Goal: Book appointment/travel/reservation

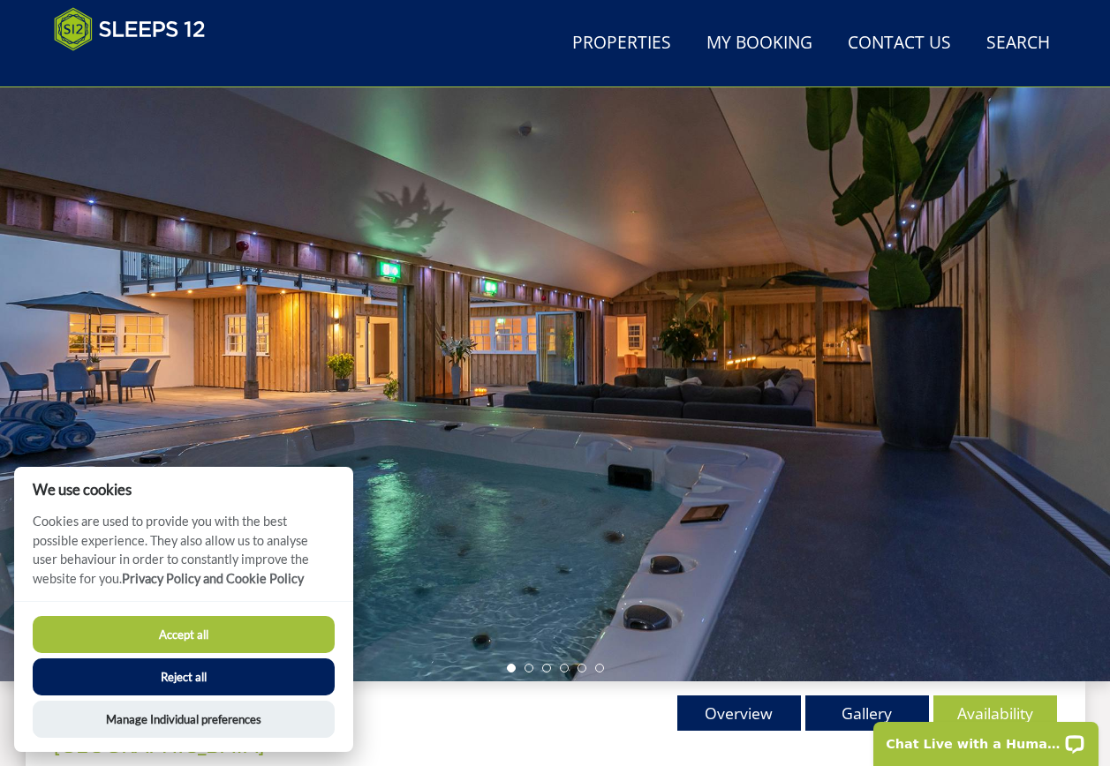
scroll to position [283, 0]
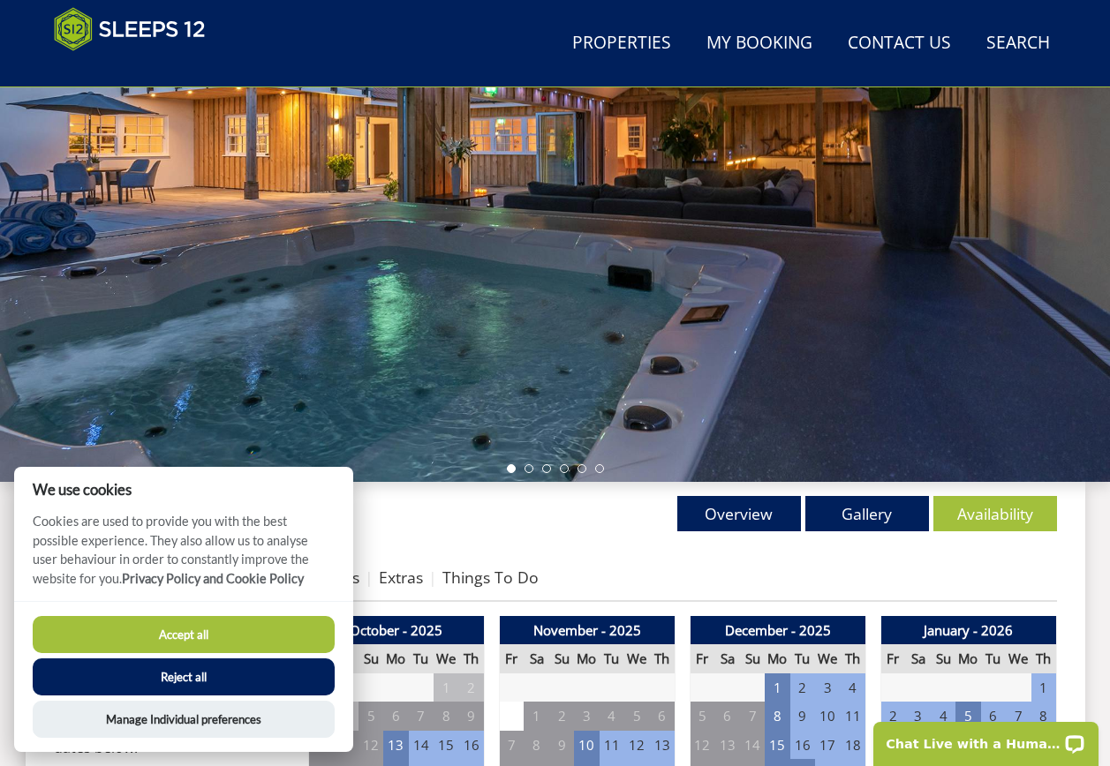
click at [198, 635] on button "Accept all" at bounding box center [184, 634] width 302 height 37
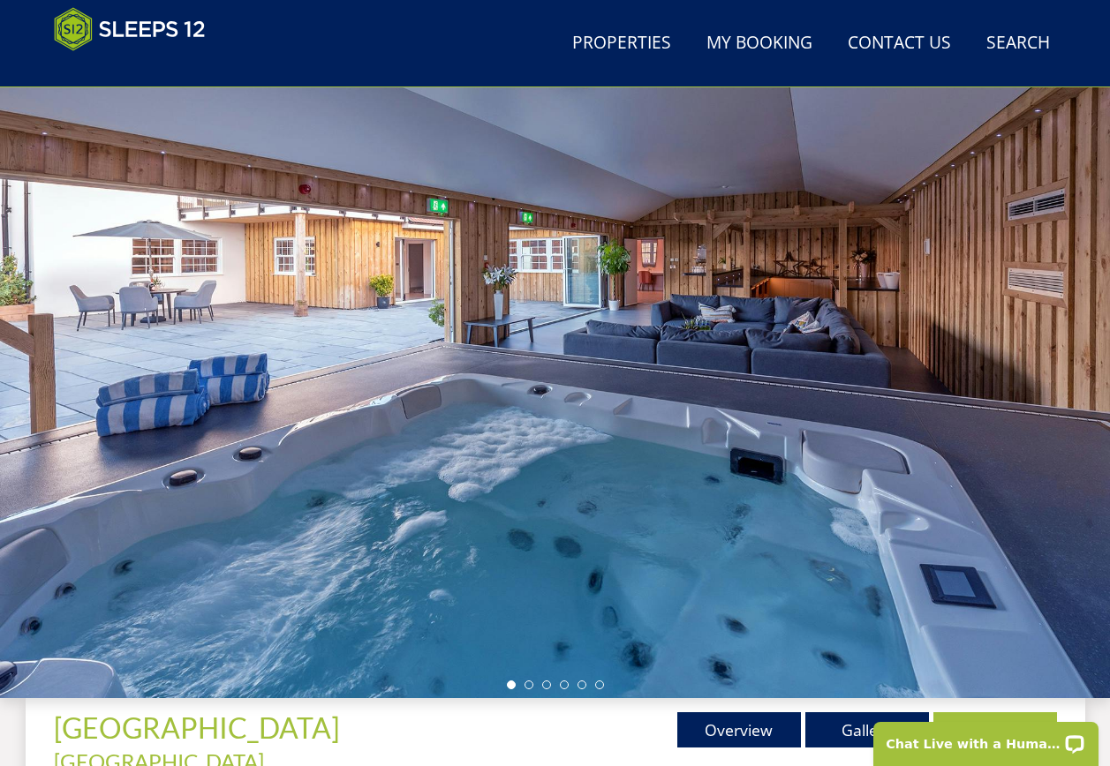
scroll to position [60, 0]
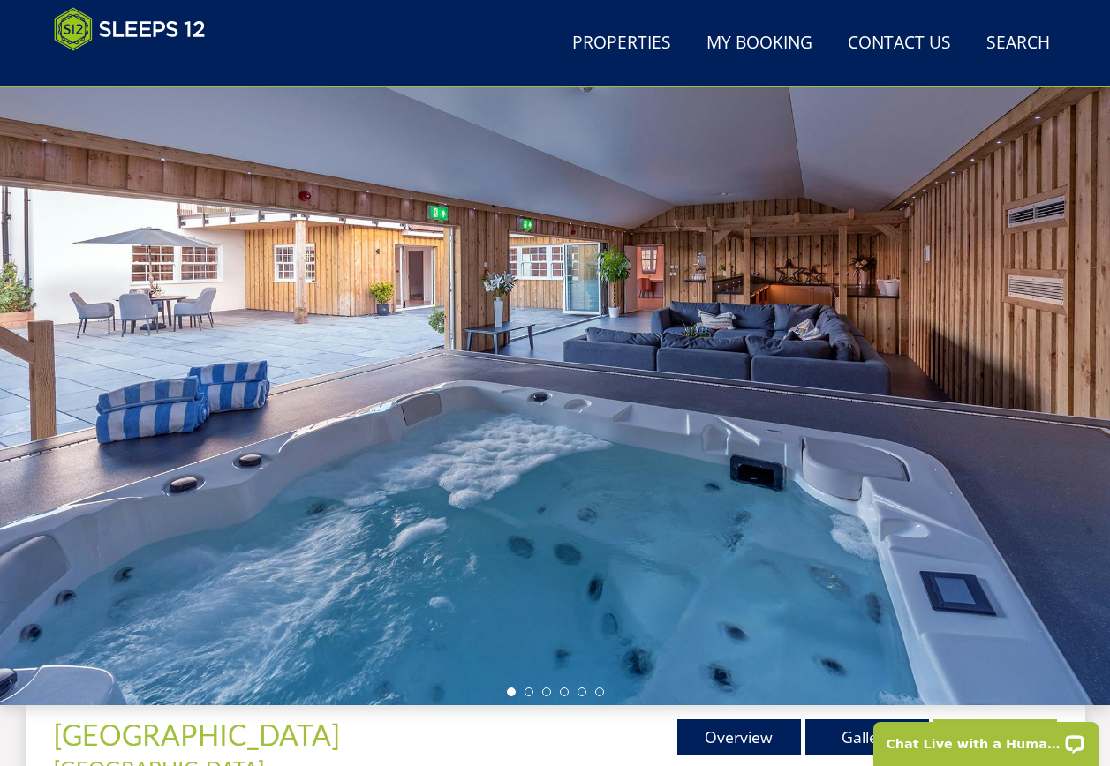
click at [940, 336] on div at bounding box center [555, 396] width 1110 height 618
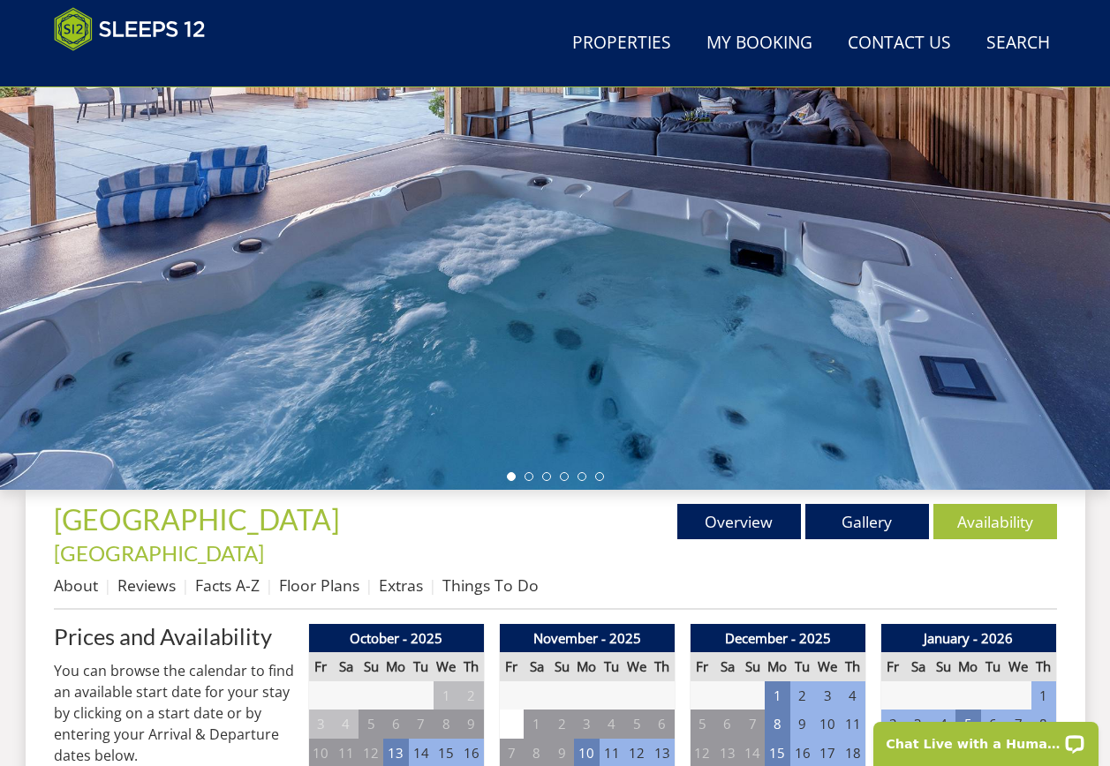
scroll to position [325, 0]
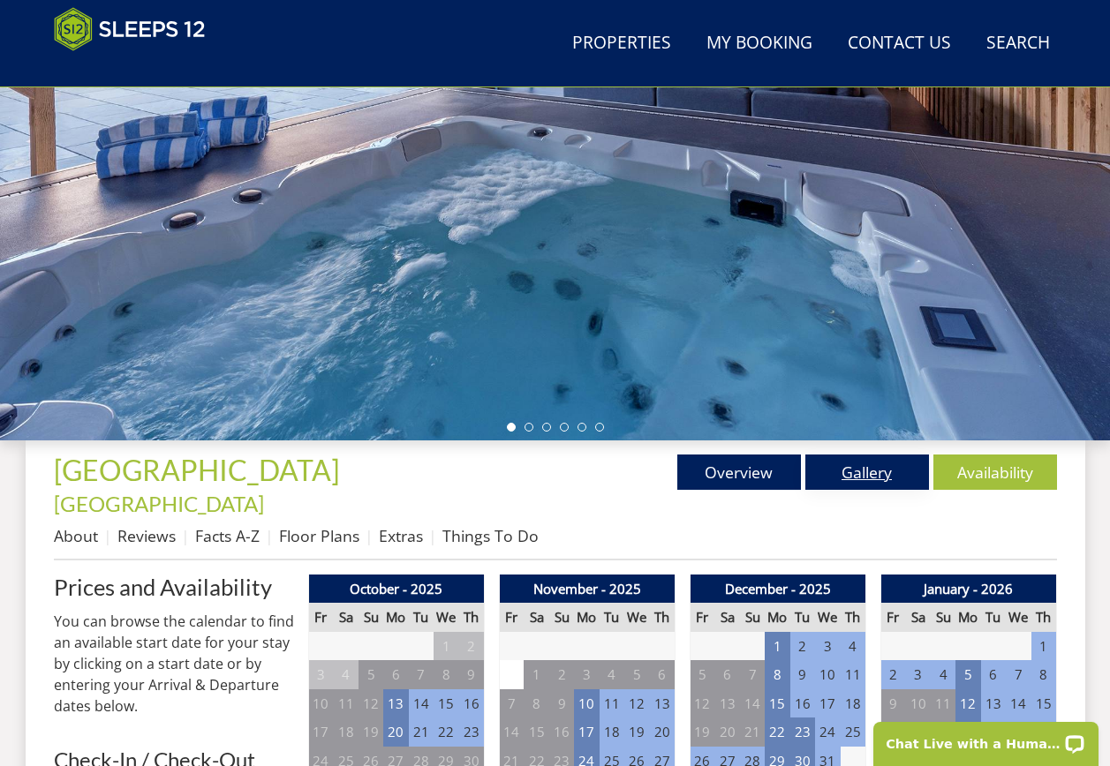
click at [858, 465] on link "Gallery" at bounding box center [867, 472] width 124 height 35
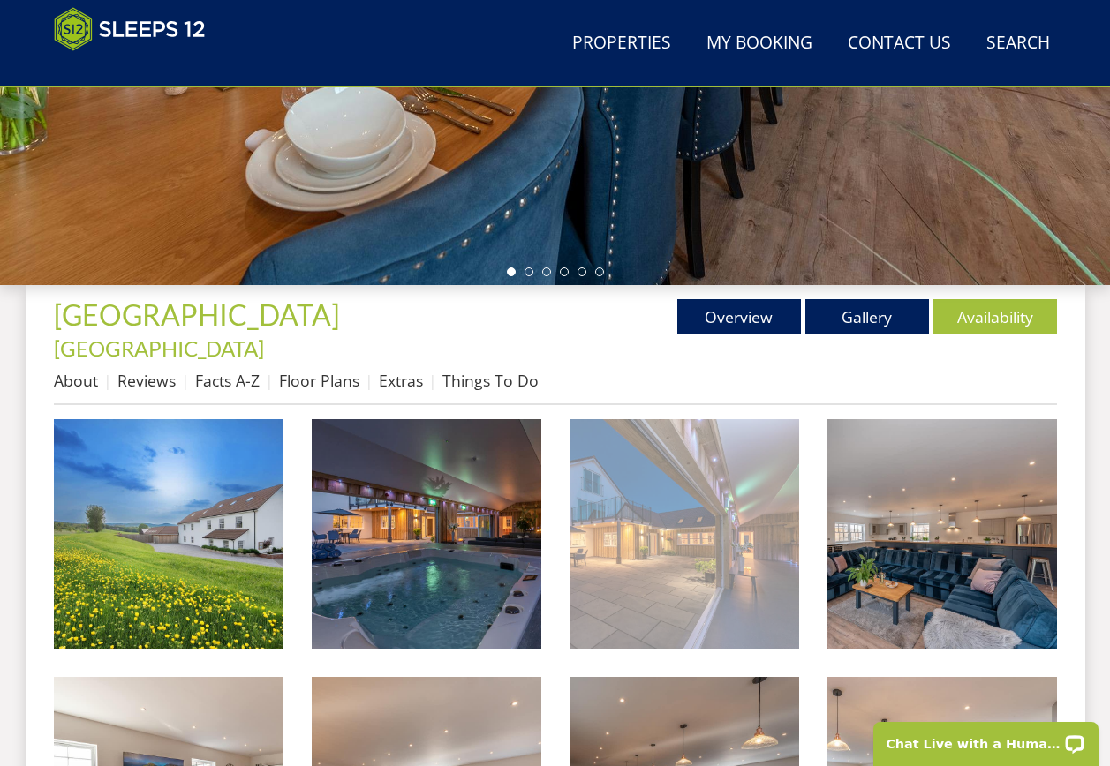
scroll to position [501, 0]
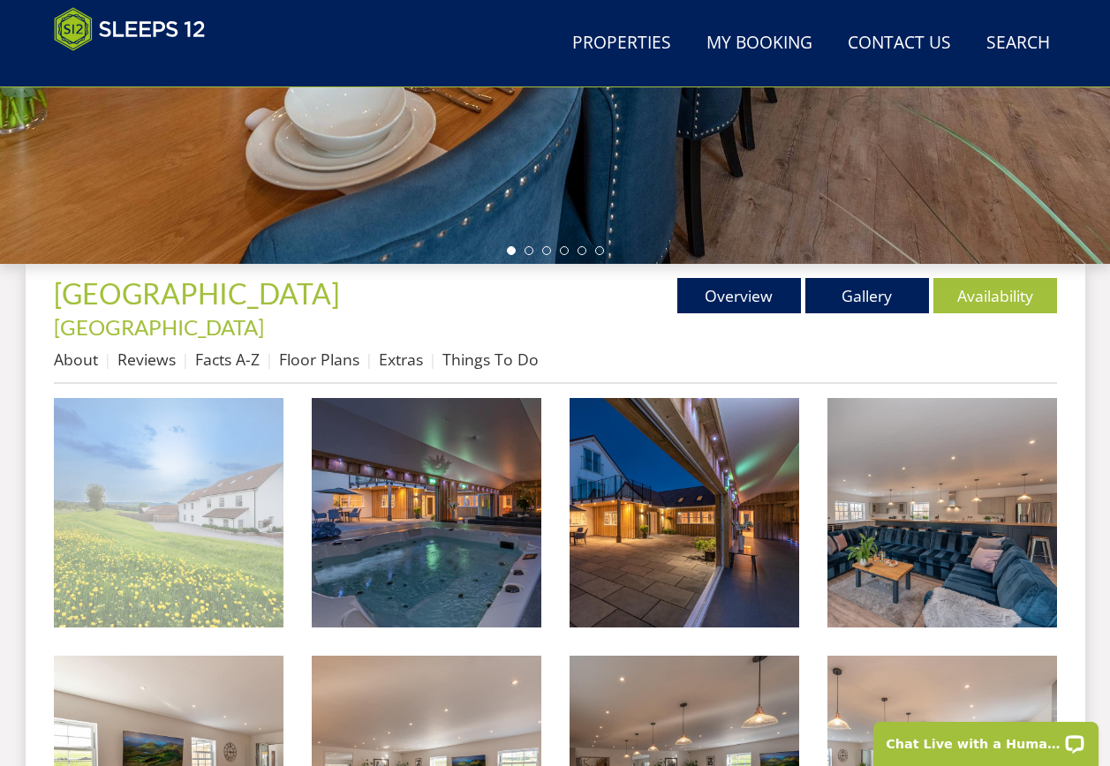
click at [218, 513] on img at bounding box center [169, 513] width 230 height 230
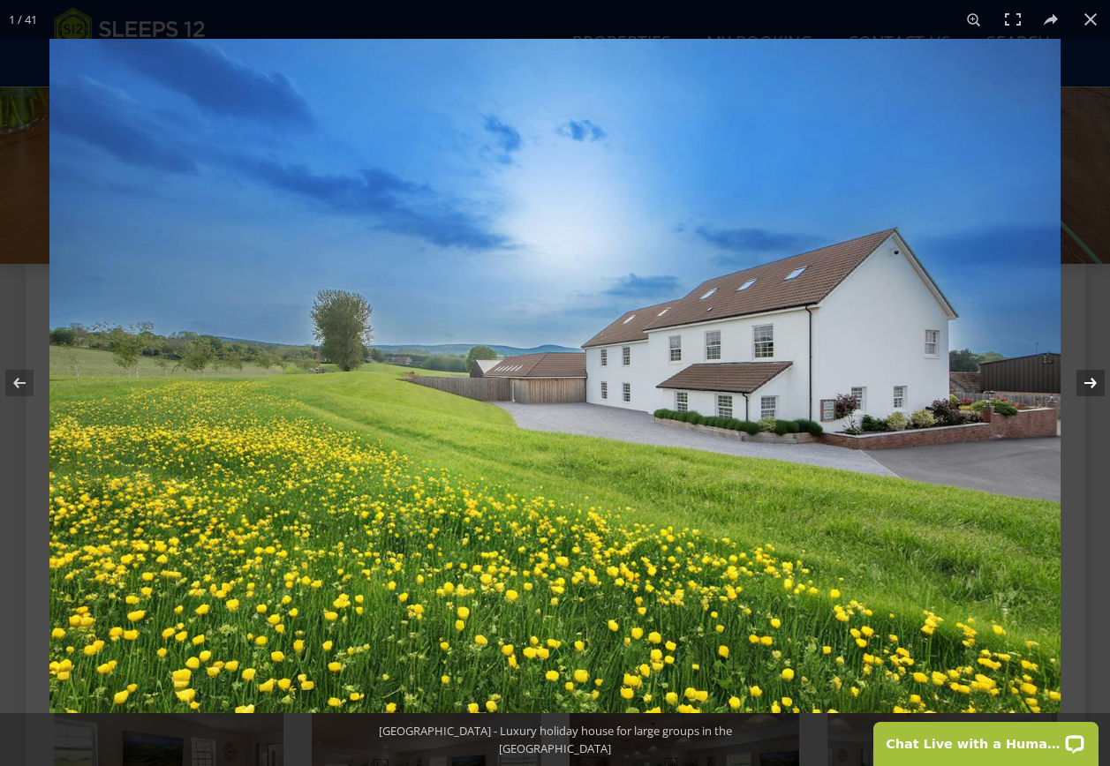
click at [1089, 385] on button at bounding box center [1079, 383] width 62 height 88
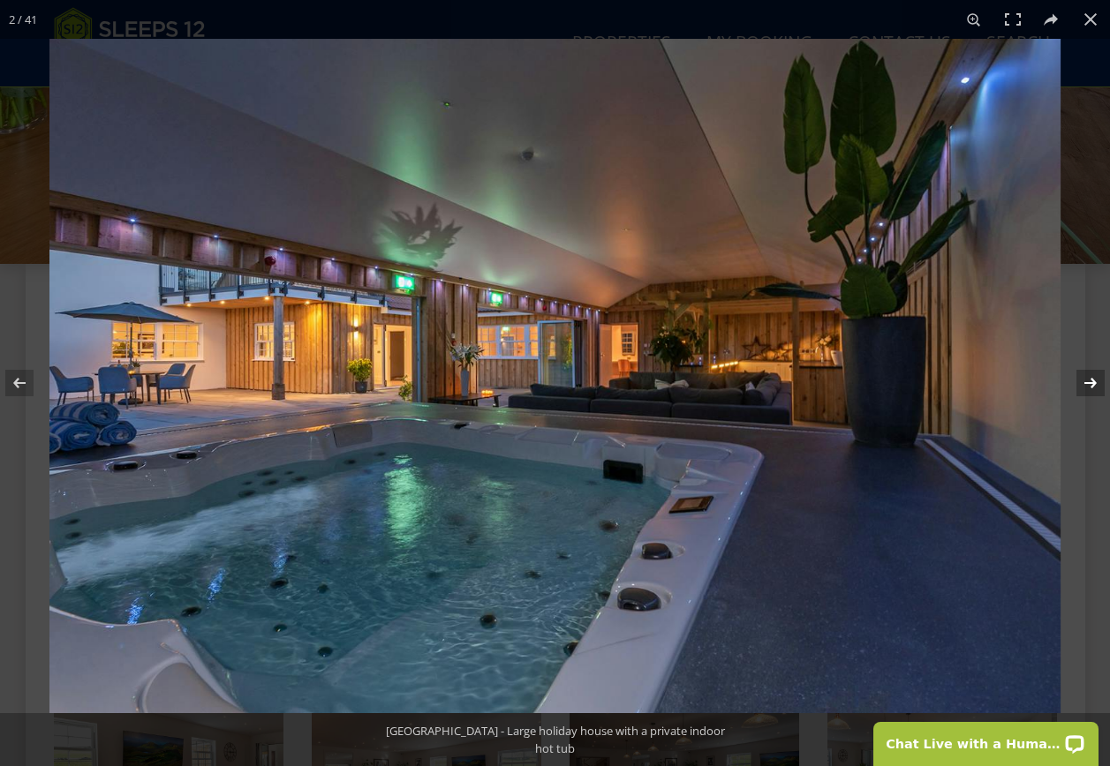
click at [1089, 385] on button at bounding box center [1079, 383] width 62 height 88
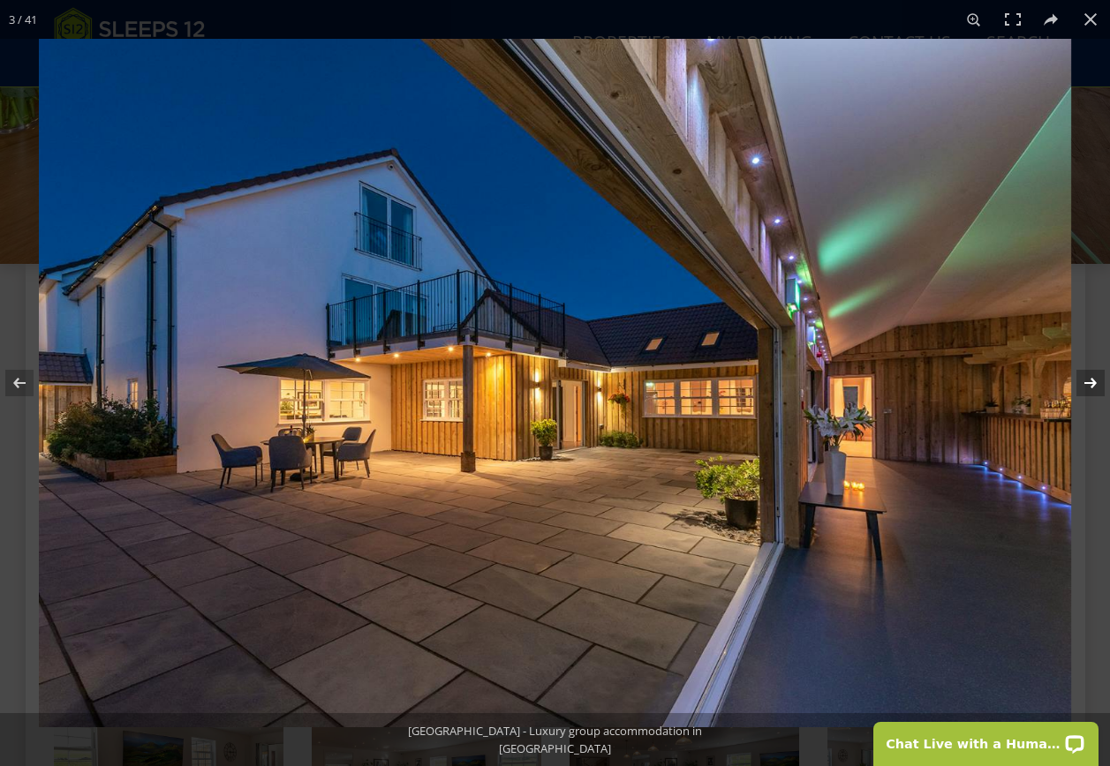
click at [1090, 384] on button at bounding box center [1079, 383] width 62 height 88
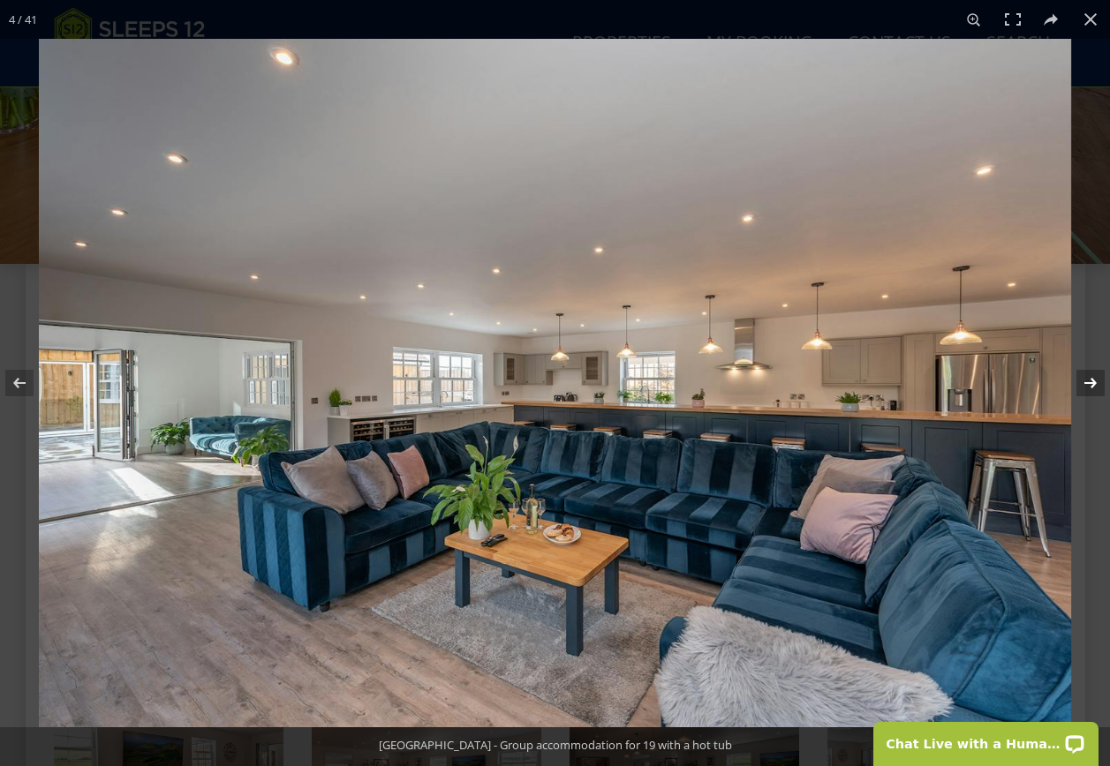
click at [1090, 384] on button at bounding box center [1079, 383] width 62 height 88
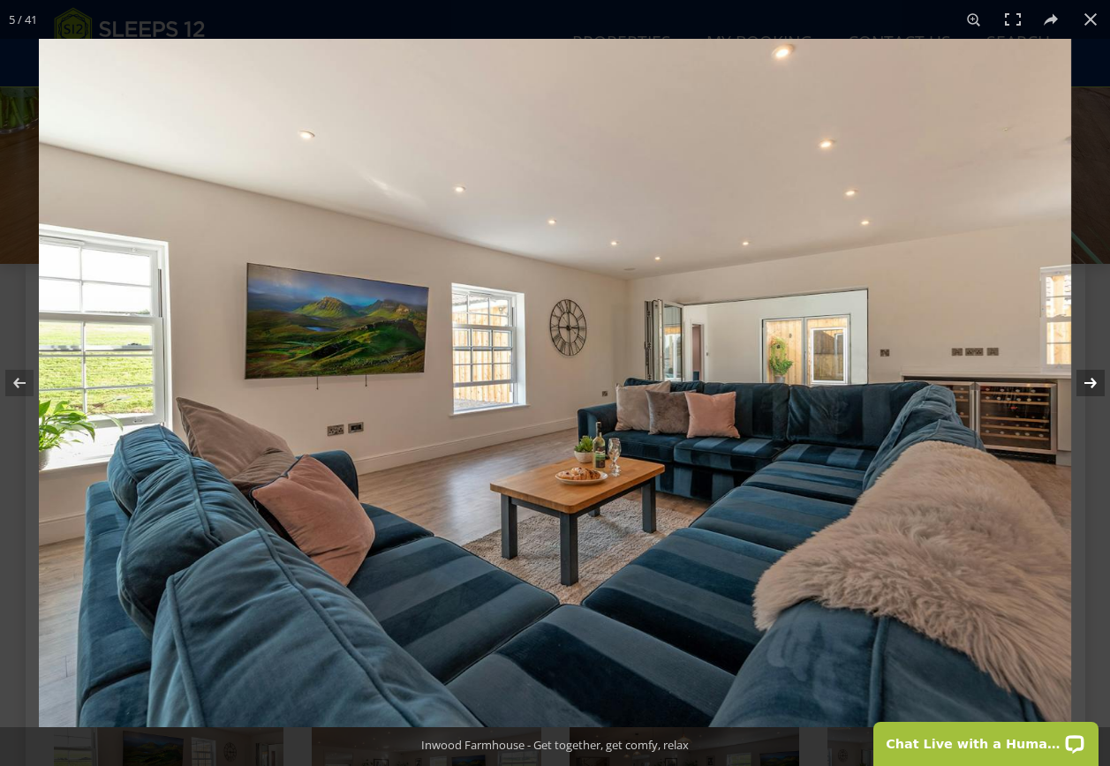
click at [1090, 384] on button at bounding box center [1079, 383] width 62 height 88
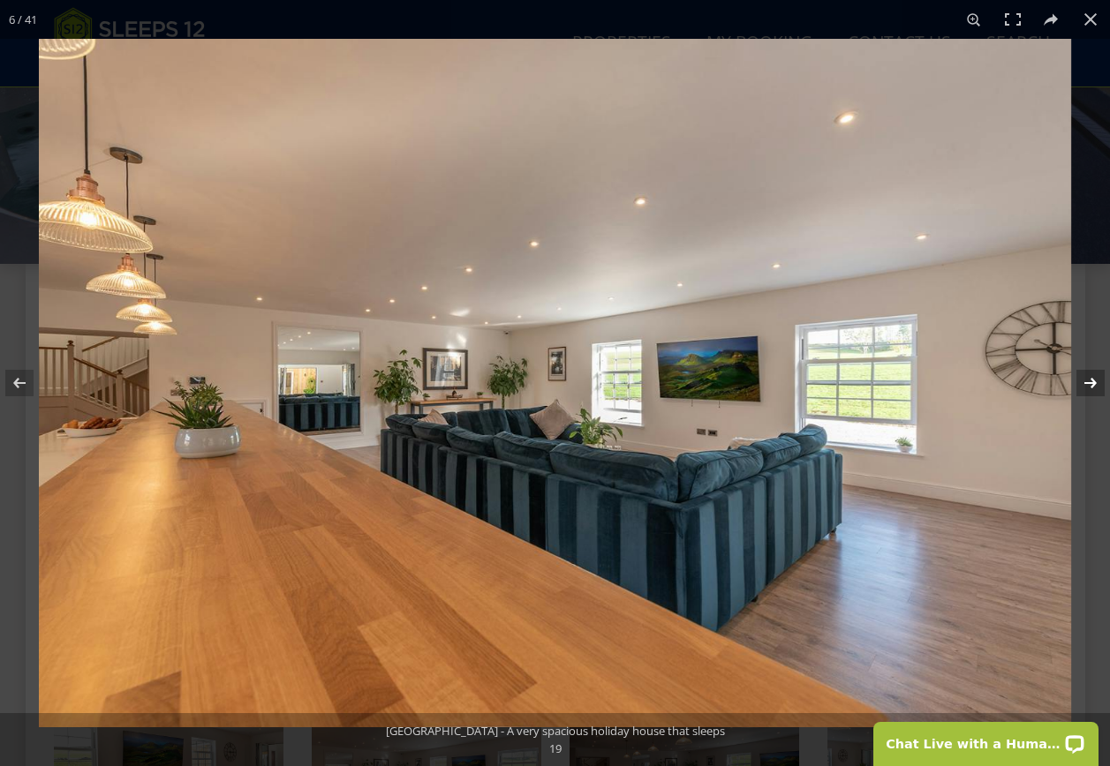
click at [1090, 384] on button at bounding box center [1079, 383] width 62 height 88
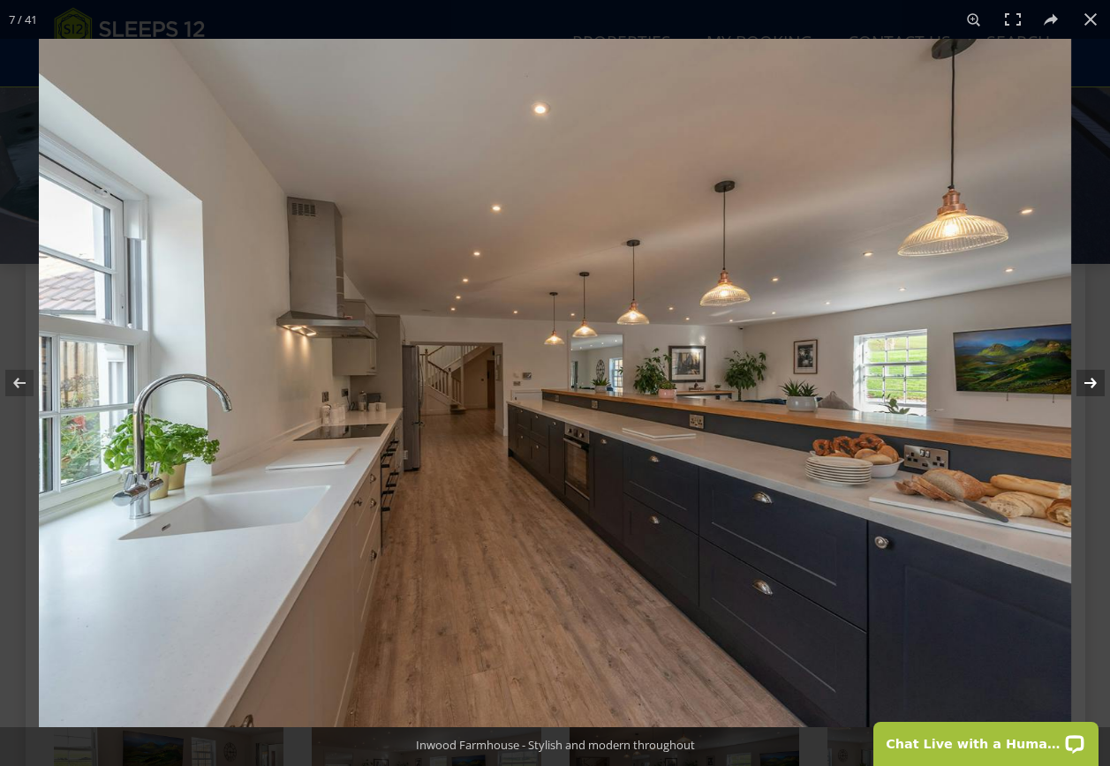
click at [1090, 384] on button at bounding box center [1079, 383] width 62 height 88
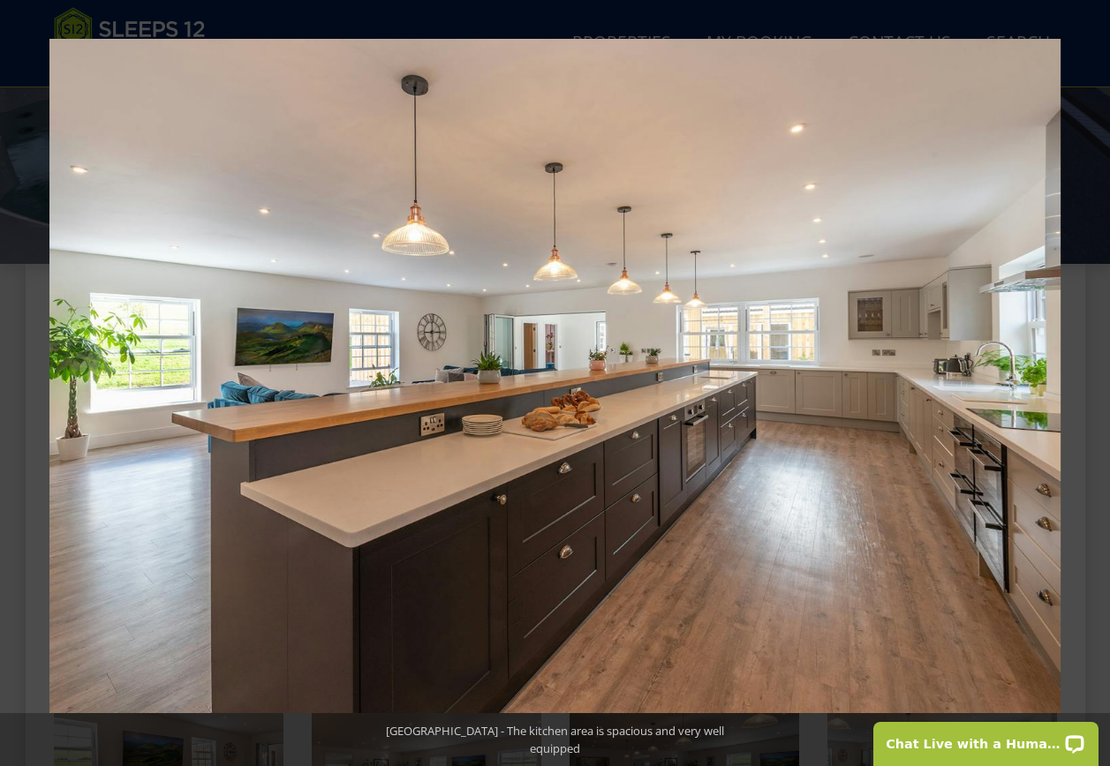
click at [1090, 384] on button at bounding box center [1079, 383] width 62 height 88
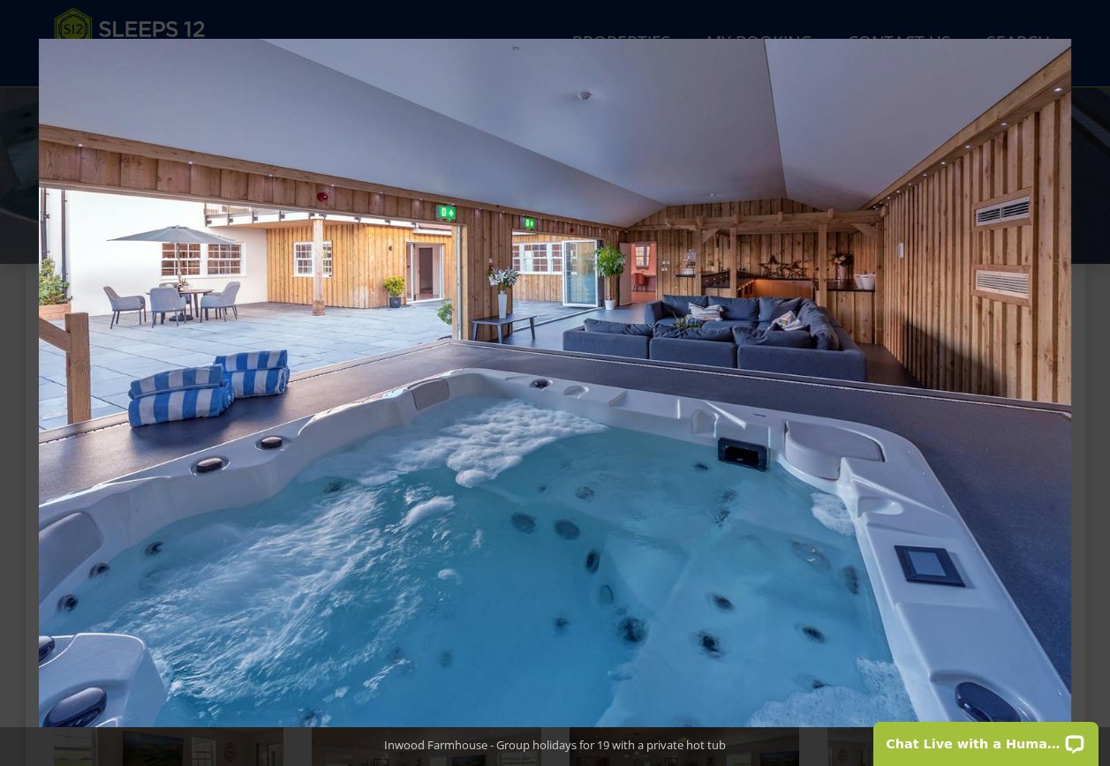
click at [1090, 384] on button at bounding box center [1079, 383] width 62 height 88
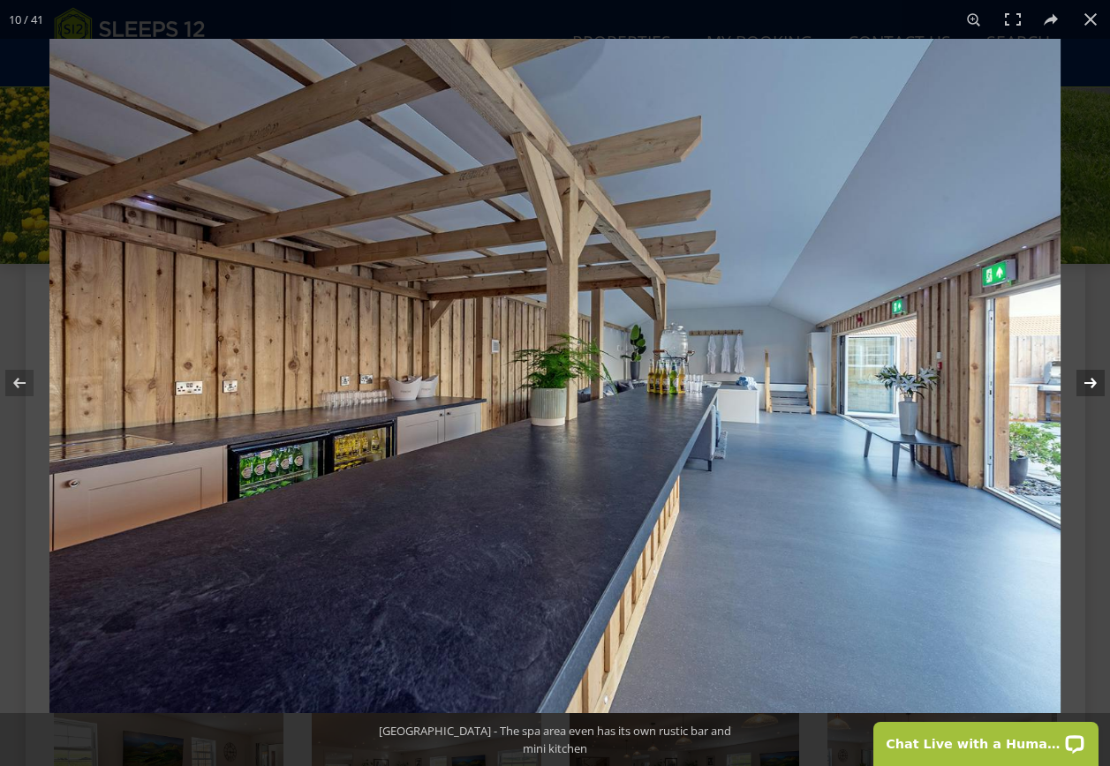
click at [1091, 383] on button at bounding box center [1079, 383] width 62 height 88
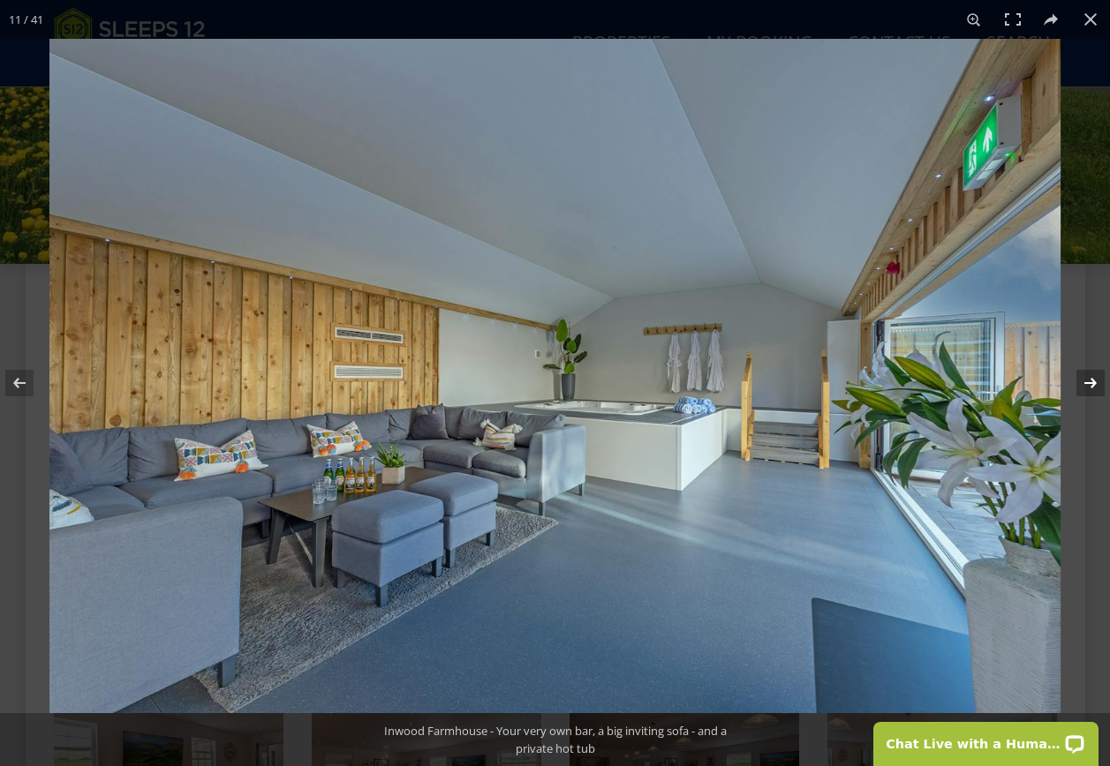
click at [1092, 382] on button at bounding box center [1079, 383] width 62 height 88
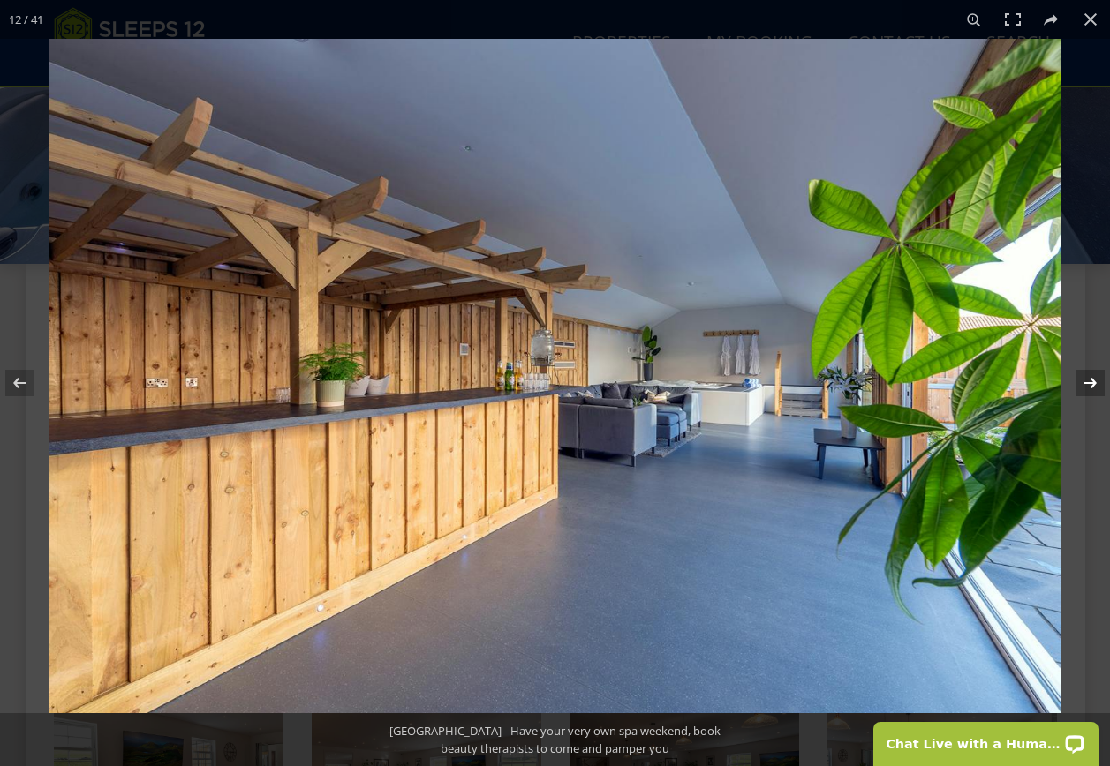
click at [1092, 382] on button at bounding box center [1079, 383] width 62 height 88
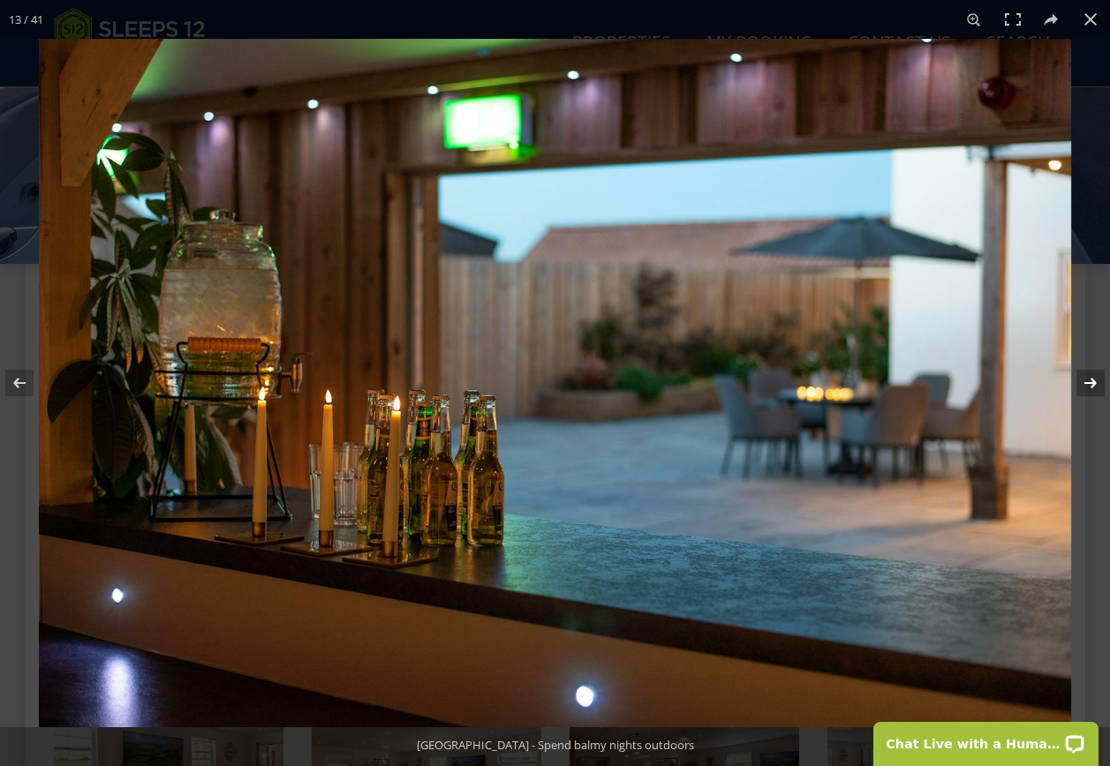
click at [1092, 382] on button at bounding box center [1079, 383] width 62 height 88
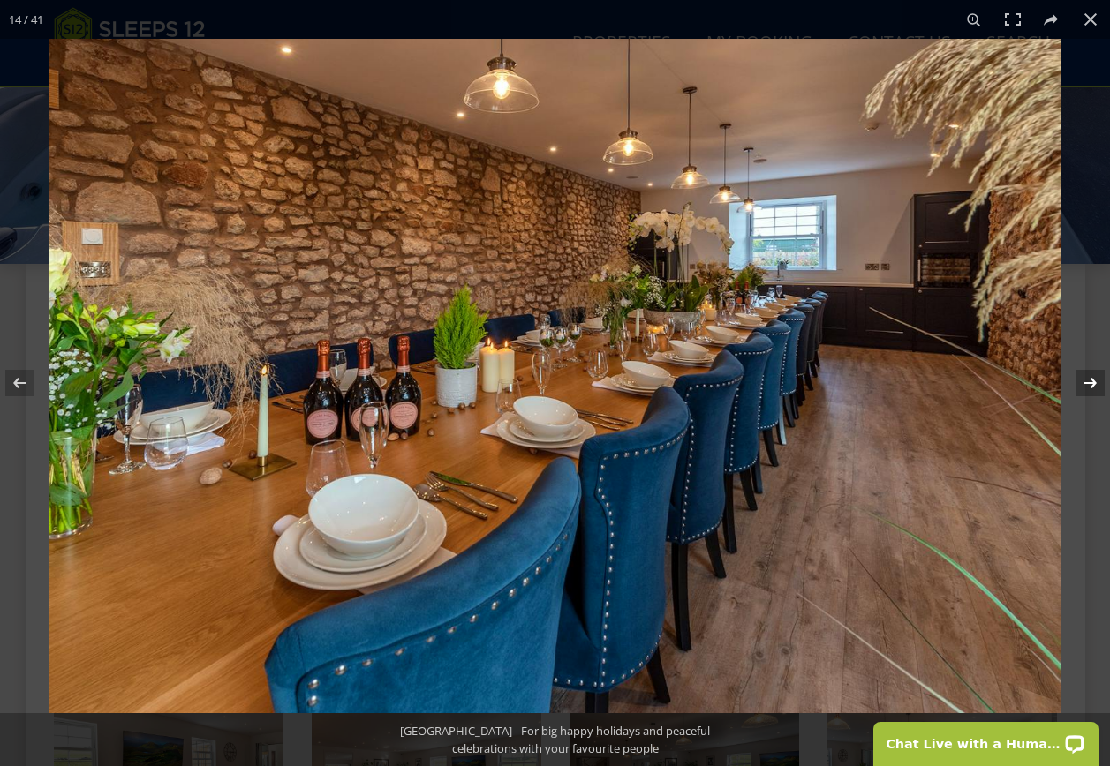
click at [1092, 382] on button at bounding box center [1079, 383] width 62 height 88
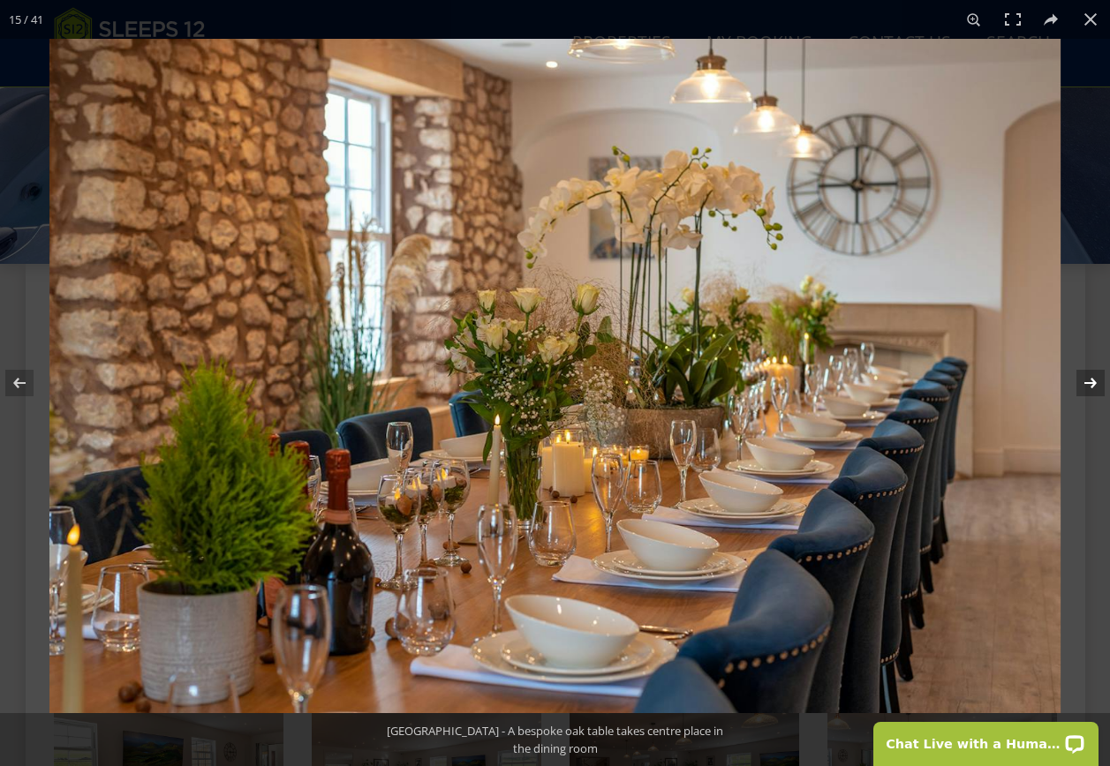
click at [1092, 380] on button at bounding box center [1079, 383] width 62 height 88
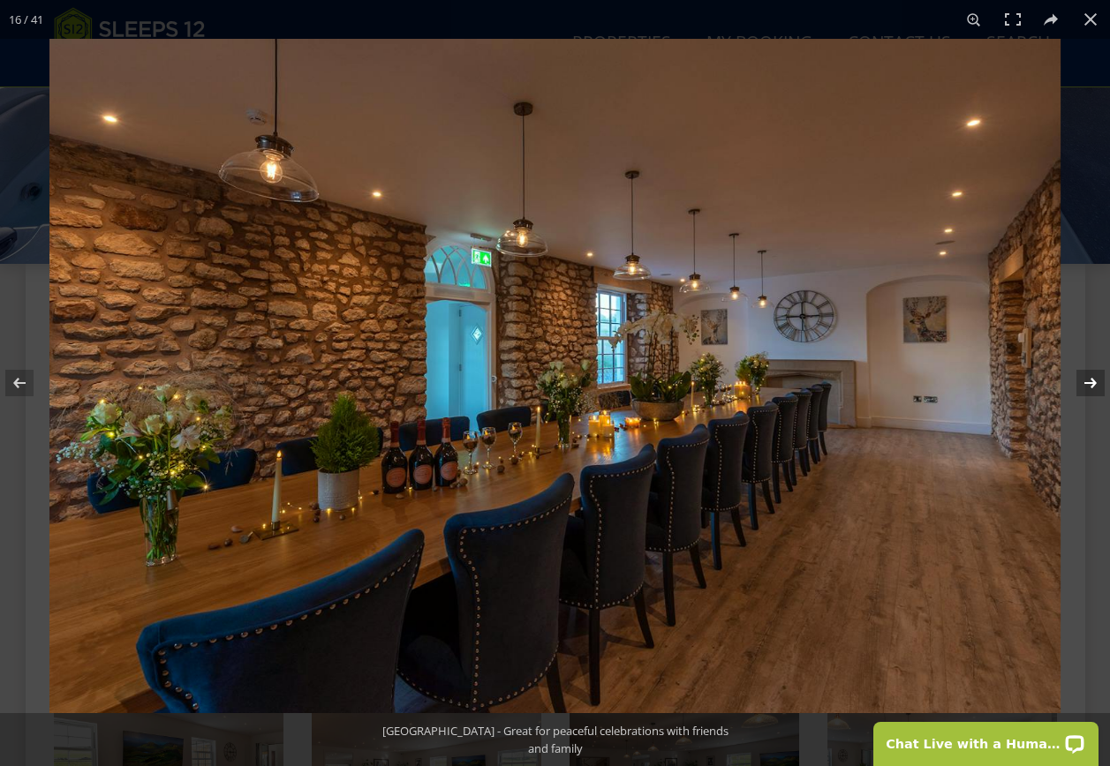
click at [1092, 380] on button at bounding box center [1079, 383] width 62 height 88
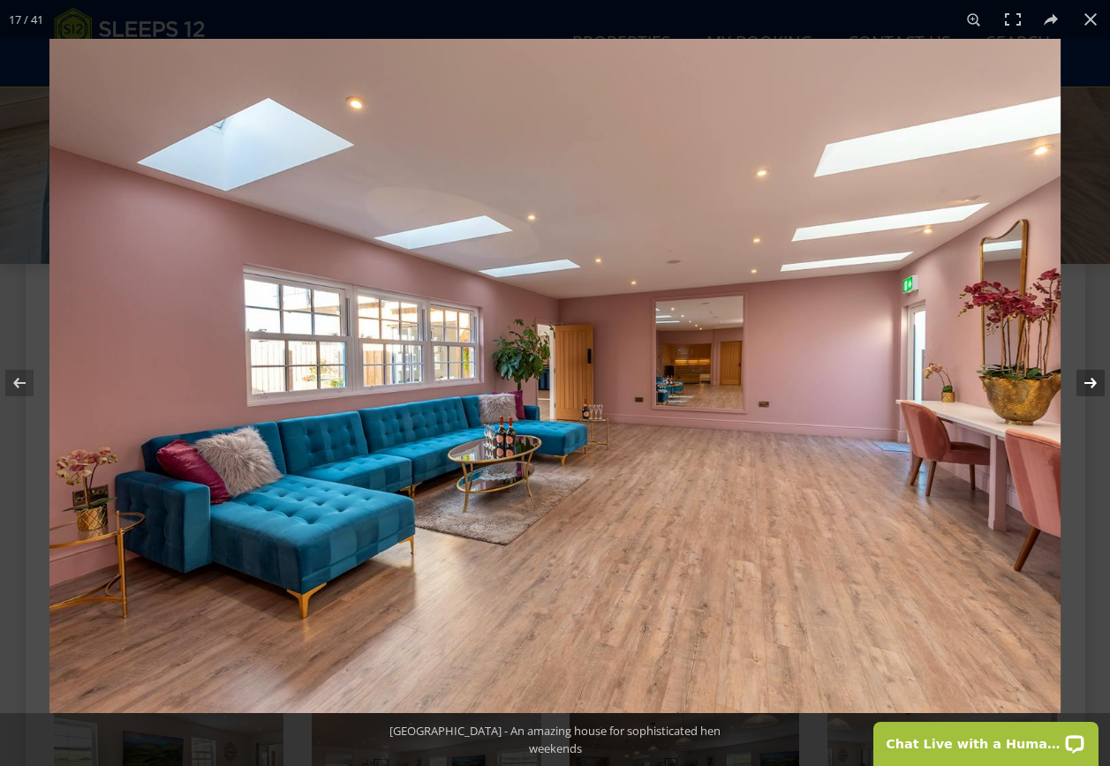
click at [1082, 388] on button at bounding box center [1079, 383] width 62 height 88
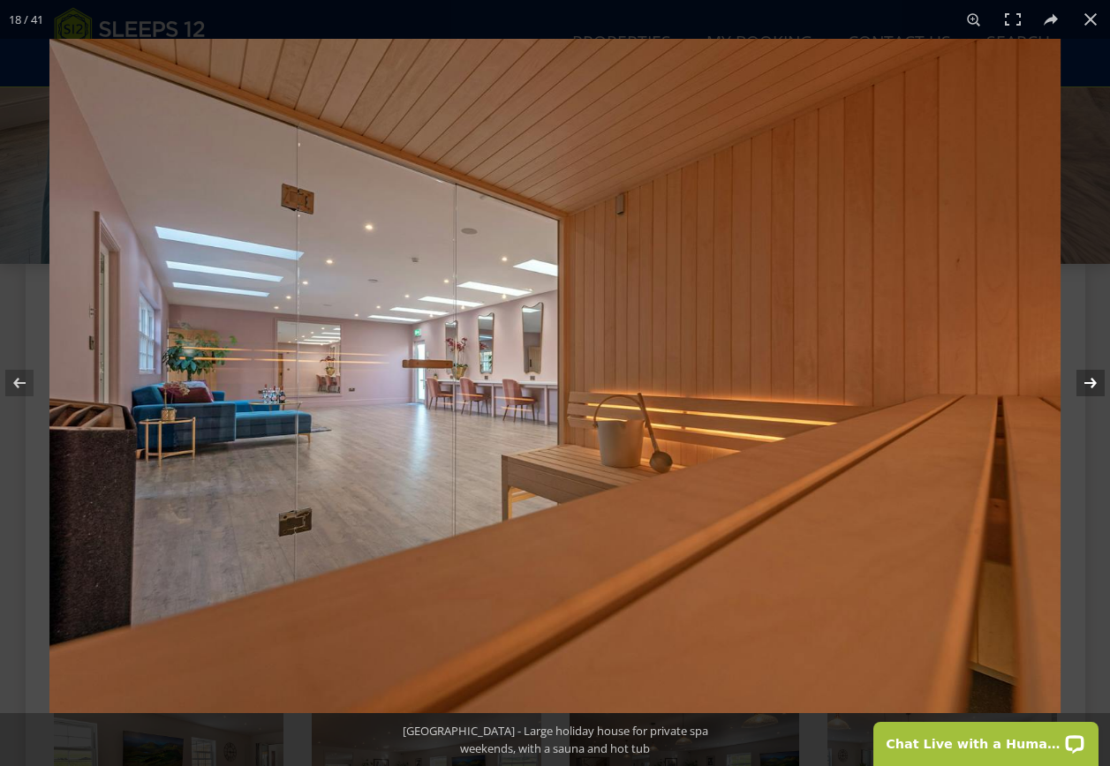
click at [1082, 388] on button at bounding box center [1079, 383] width 62 height 88
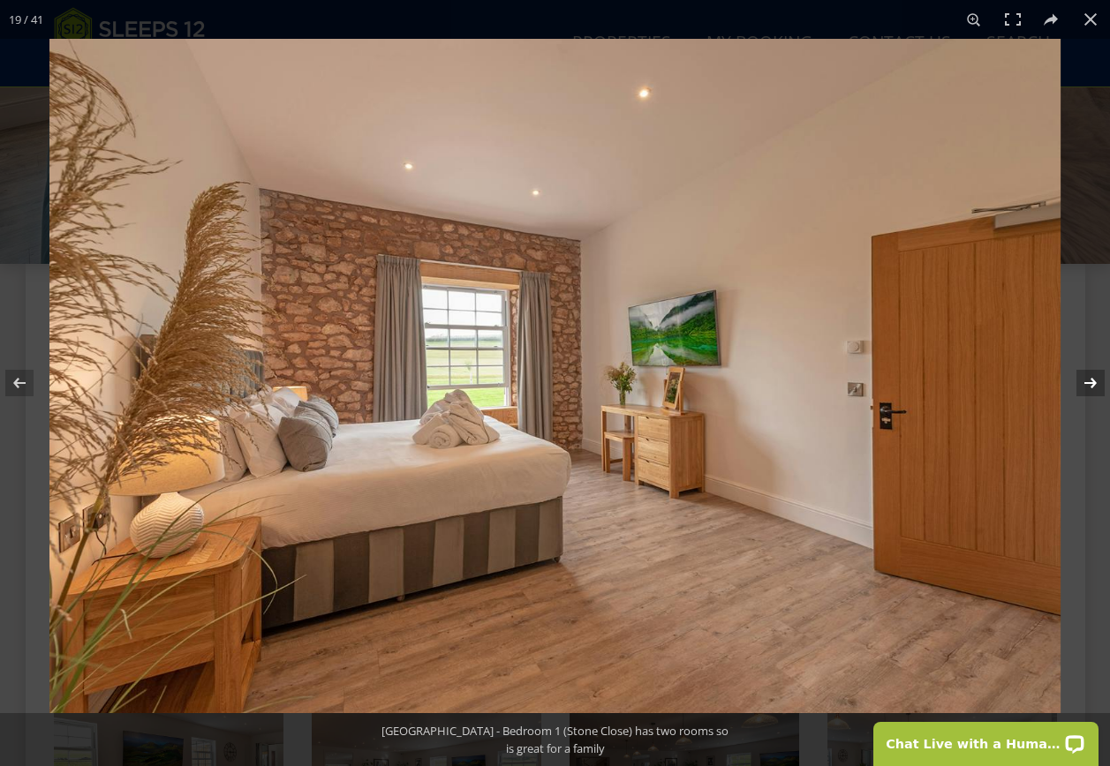
click at [1083, 387] on button at bounding box center [1079, 383] width 62 height 88
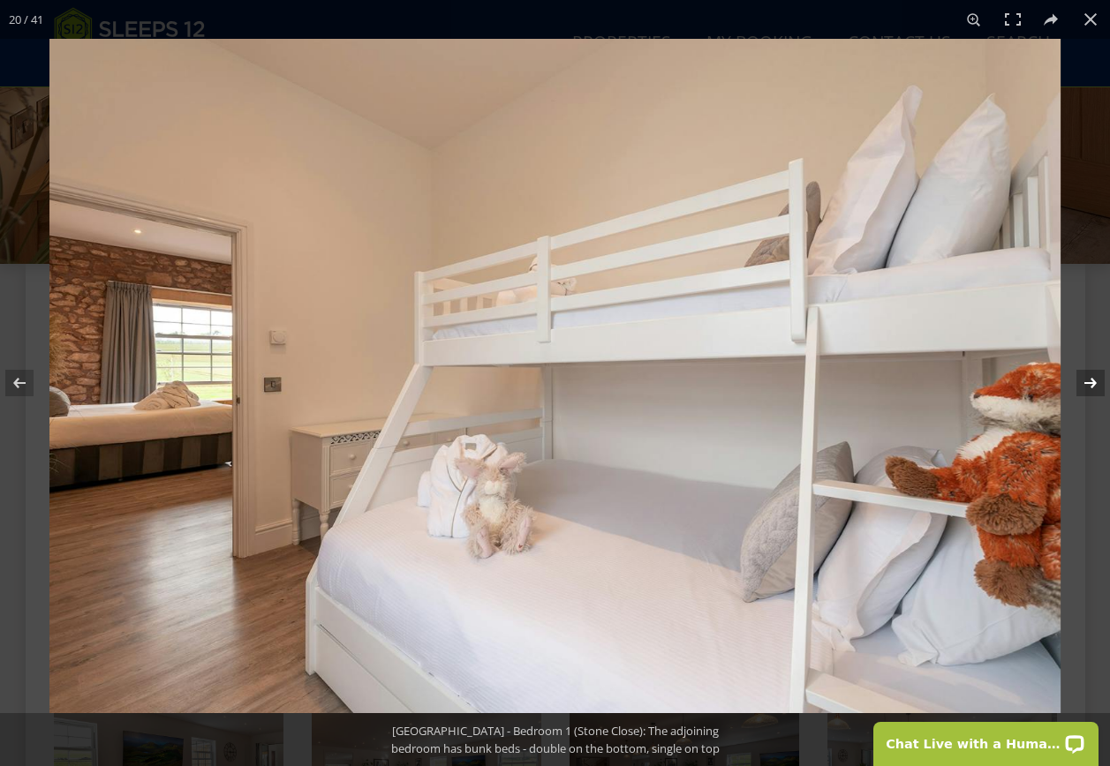
click at [1083, 387] on button at bounding box center [1079, 383] width 62 height 88
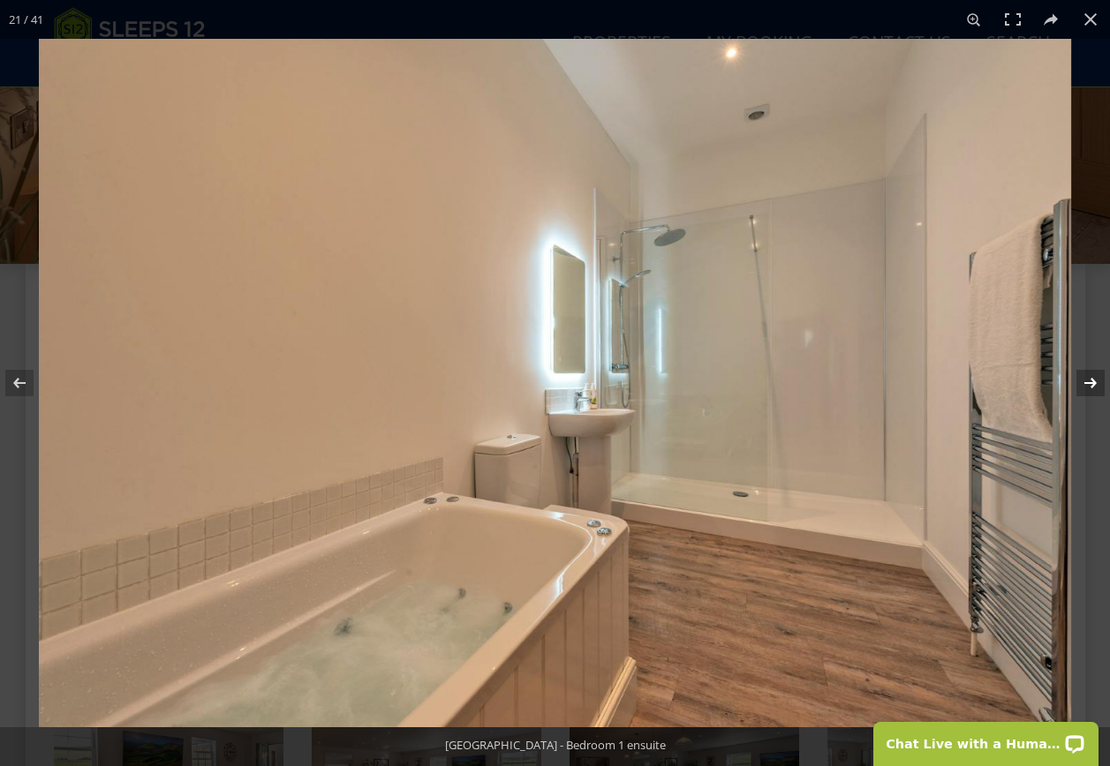
click at [1083, 387] on button at bounding box center [1079, 383] width 62 height 88
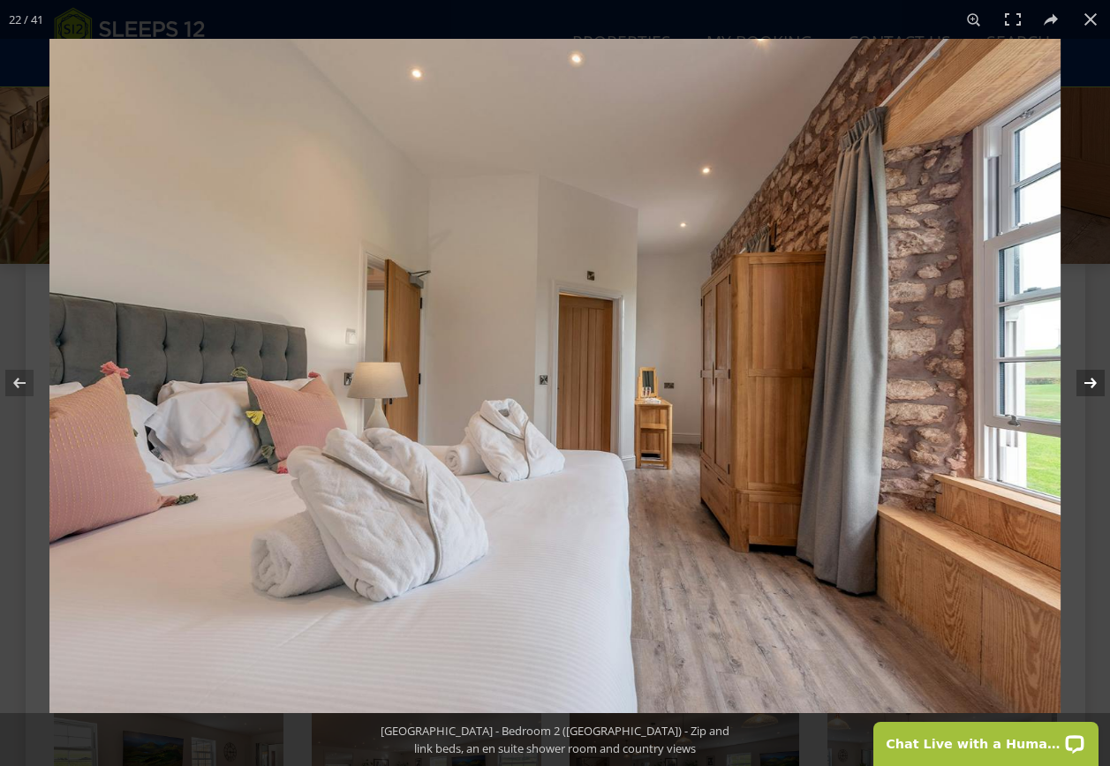
click at [1083, 387] on button at bounding box center [1079, 383] width 62 height 88
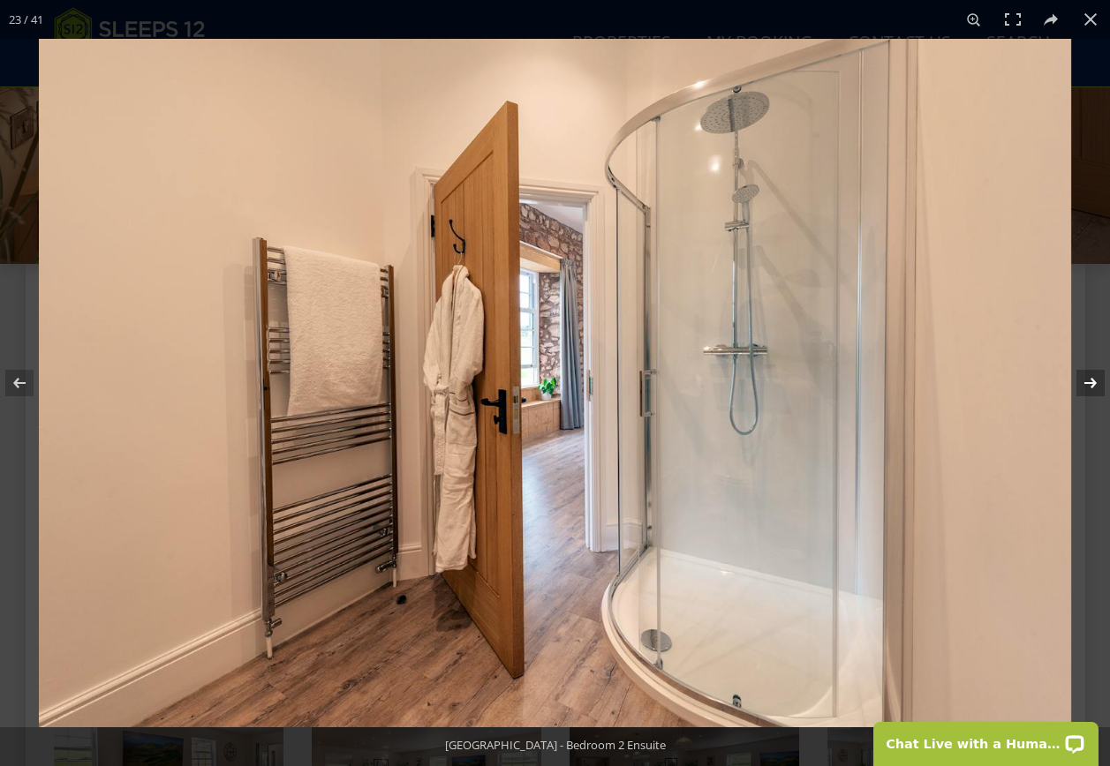
click at [1083, 387] on button at bounding box center [1079, 383] width 62 height 88
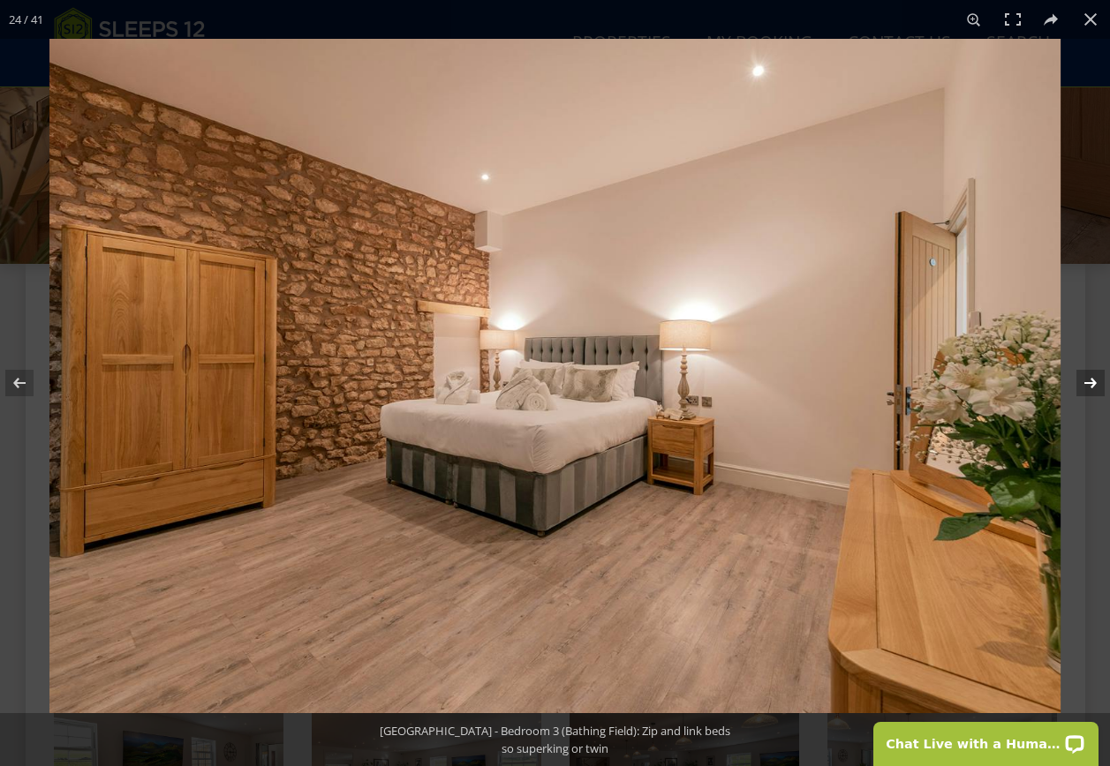
click at [1083, 387] on button at bounding box center [1079, 383] width 62 height 88
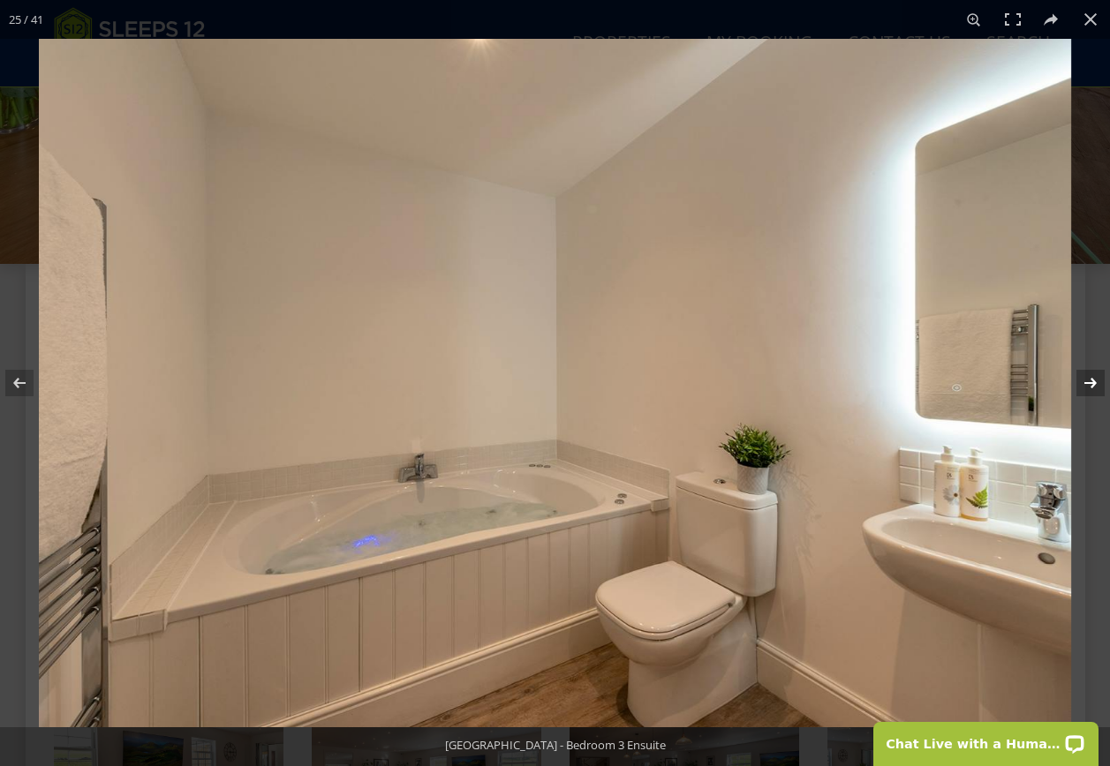
click at [1083, 387] on button at bounding box center [1079, 383] width 62 height 88
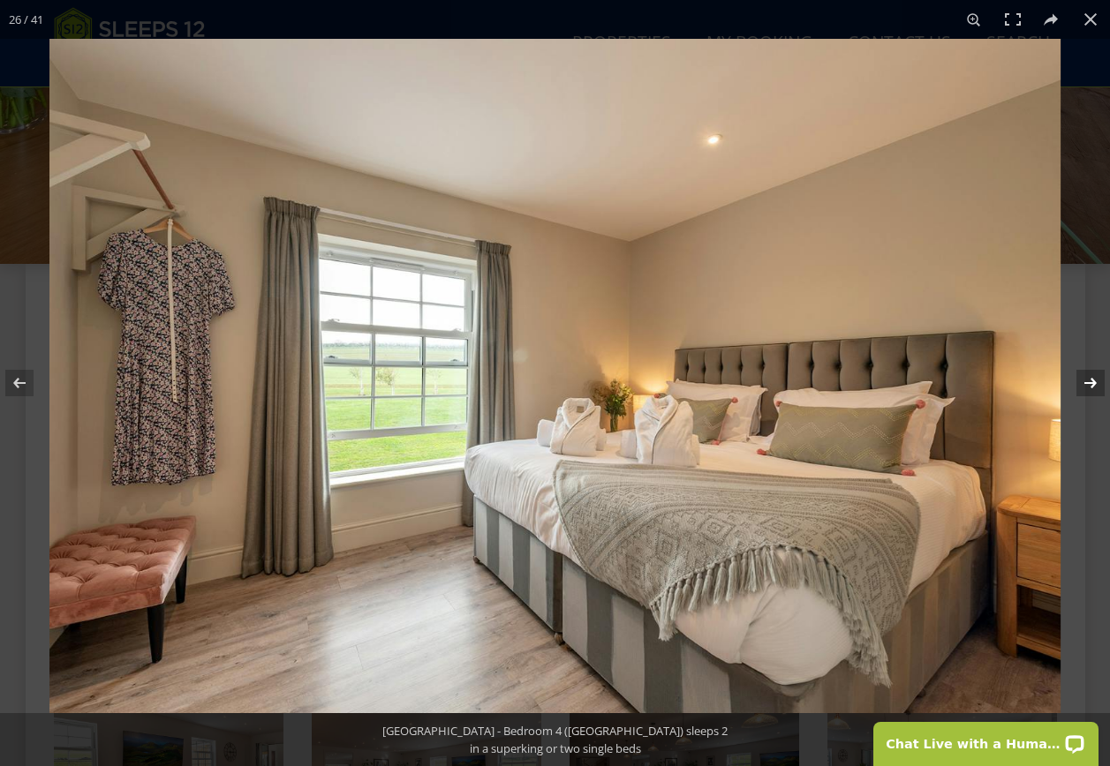
click at [1083, 387] on button at bounding box center [1079, 383] width 62 height 88
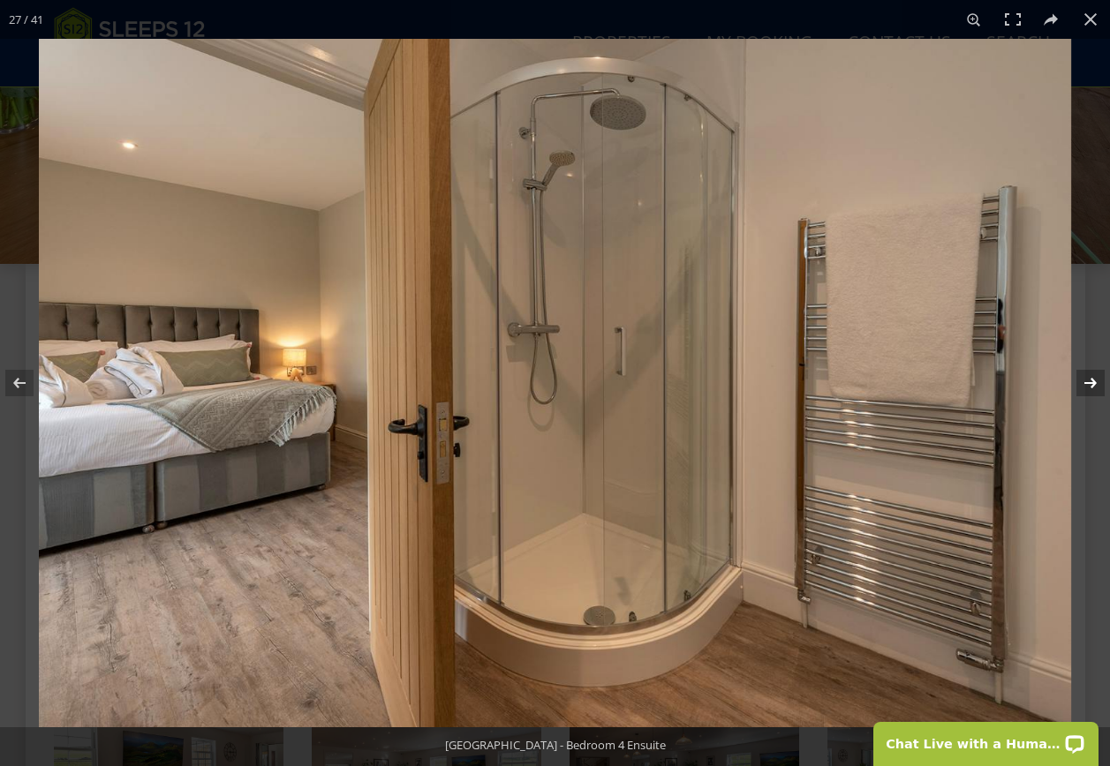
click at [1083, 387] on button at bounding box center [1079, 383] width 62 height 88
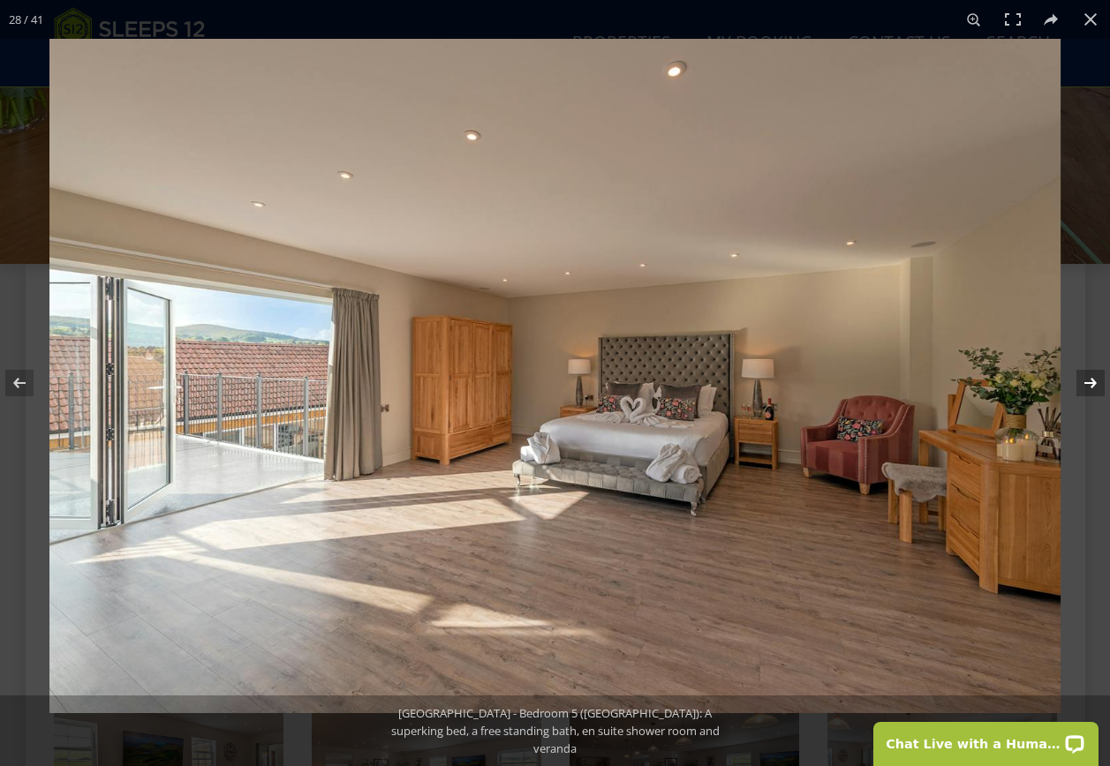
click at [1083, 387] on button at bounding box center [1079, 383] width 62 height 88
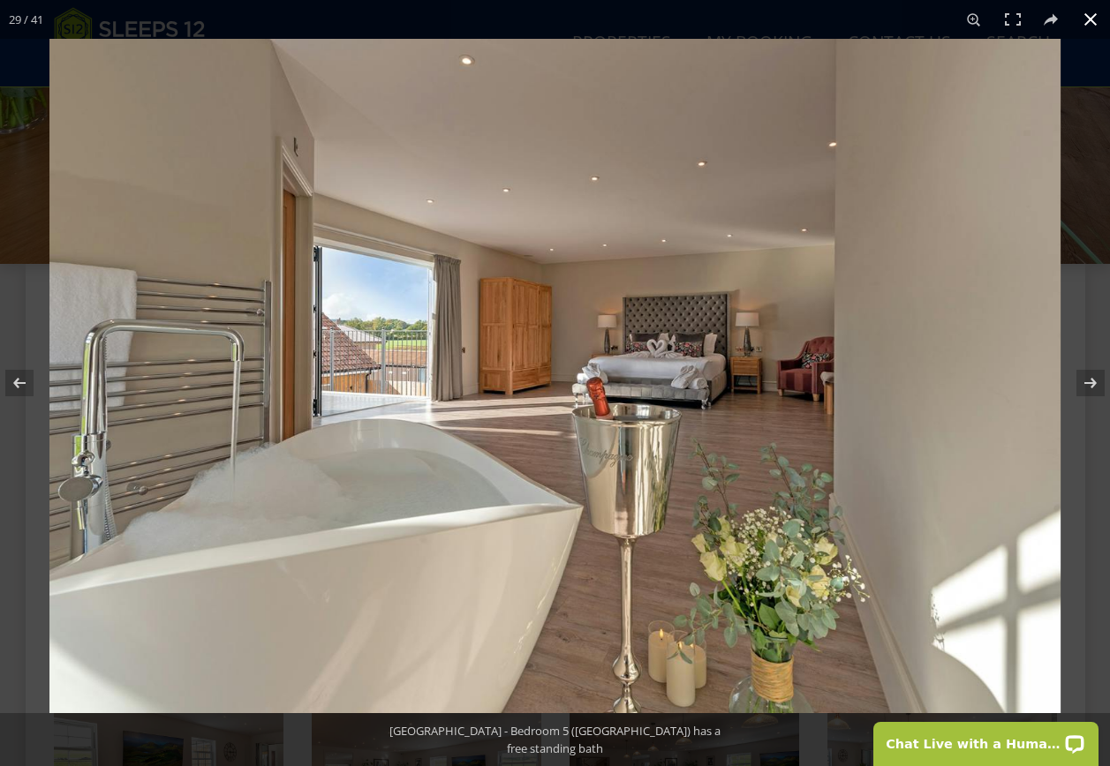
click at [1091, 19] on button at bounding box center [1090, 19] width 39 height 39
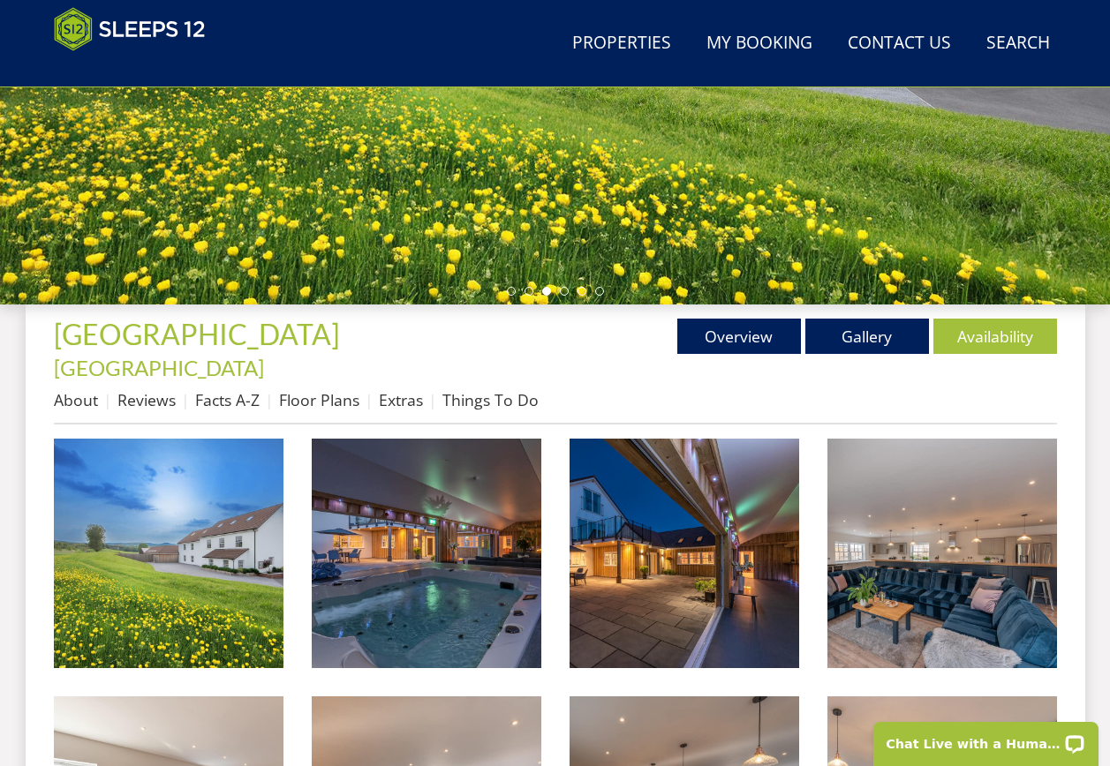
scroll to position [486, 0]
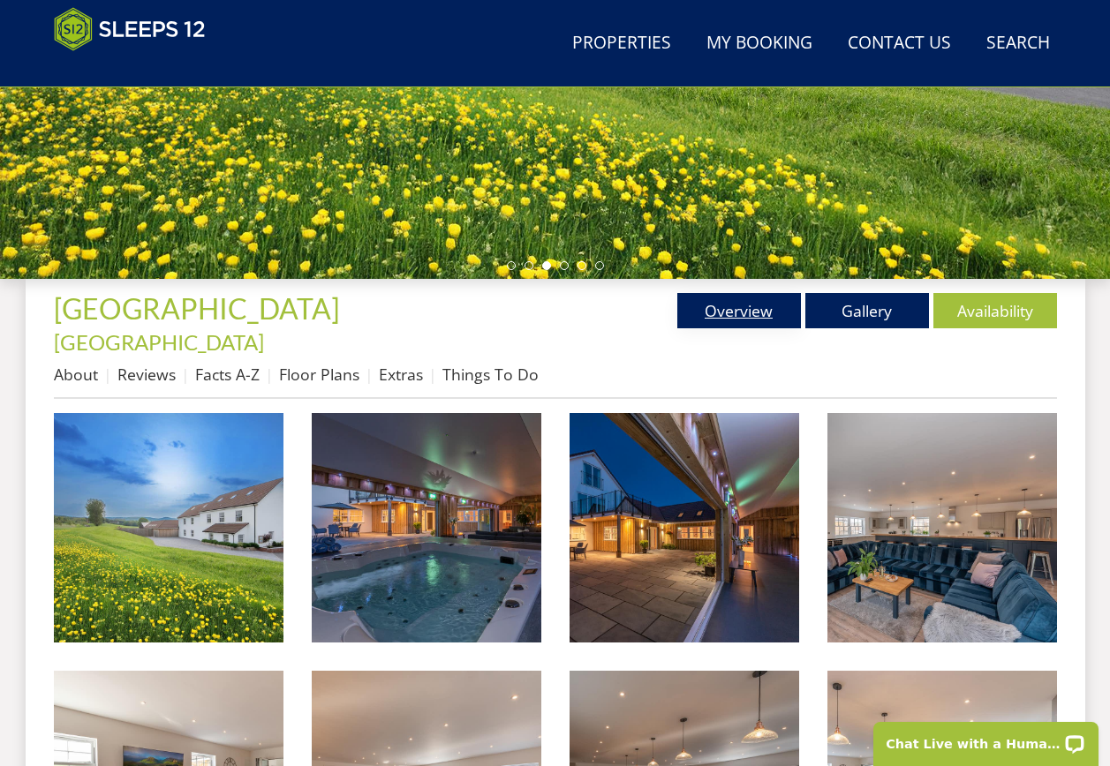
click at [749, 316] on link "Overview" at bounding box center [739, 310] width 124 height 35
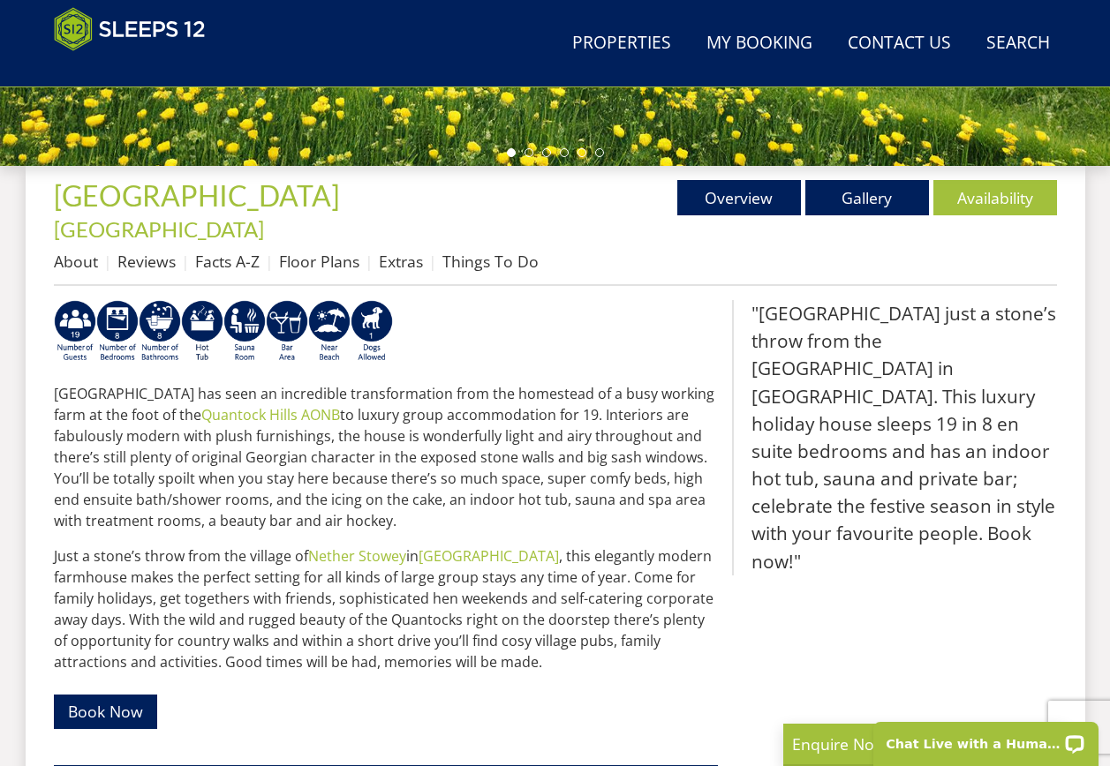
scroll to position [395, 0]
